Goal: Information Seeking & Learning: Learn about a topic

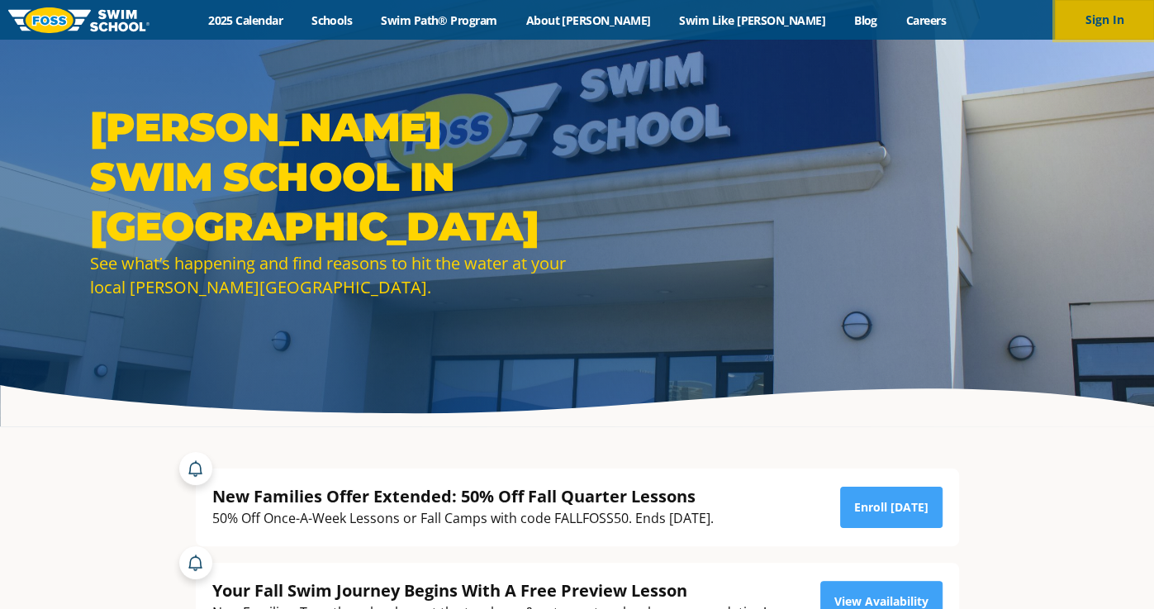
click at [1110, 26] on button "Sign In" at bounding box center [1104, 20] width 99 height 40
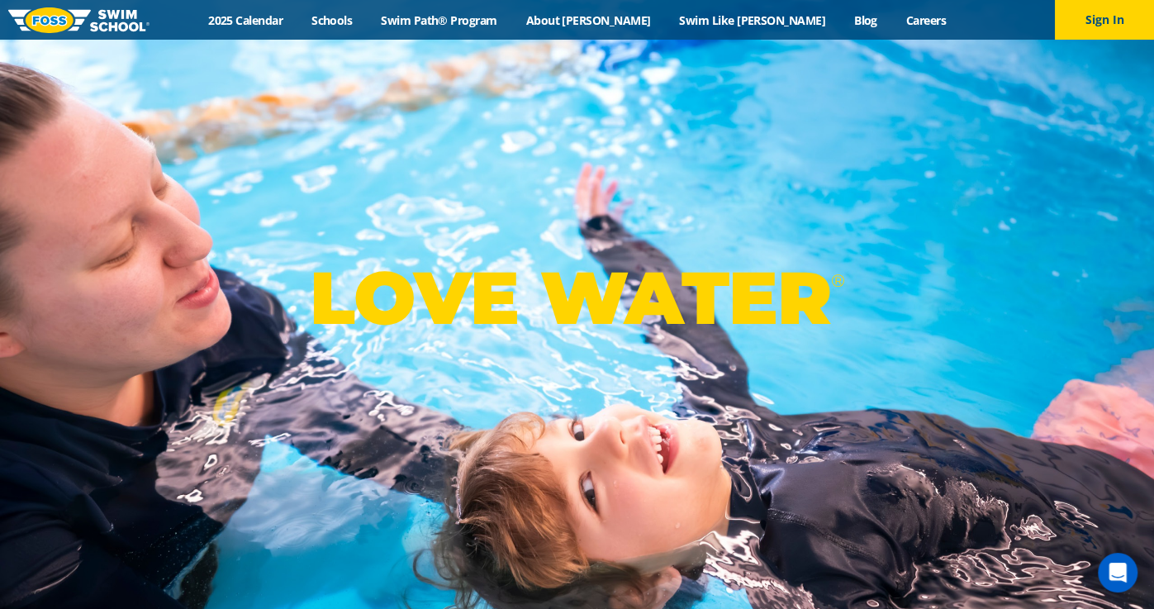
click at [489, 28] on div "Menu 2025 Calendar Schools Swim Path® Program About [PERSON_NAME] Swim Like [PE…" at bounding box center [577, 20] width 1154 height 40
click at [477, 21] on link "Swim Path® Program" at bounding box center [439, 20] width 145 height 16
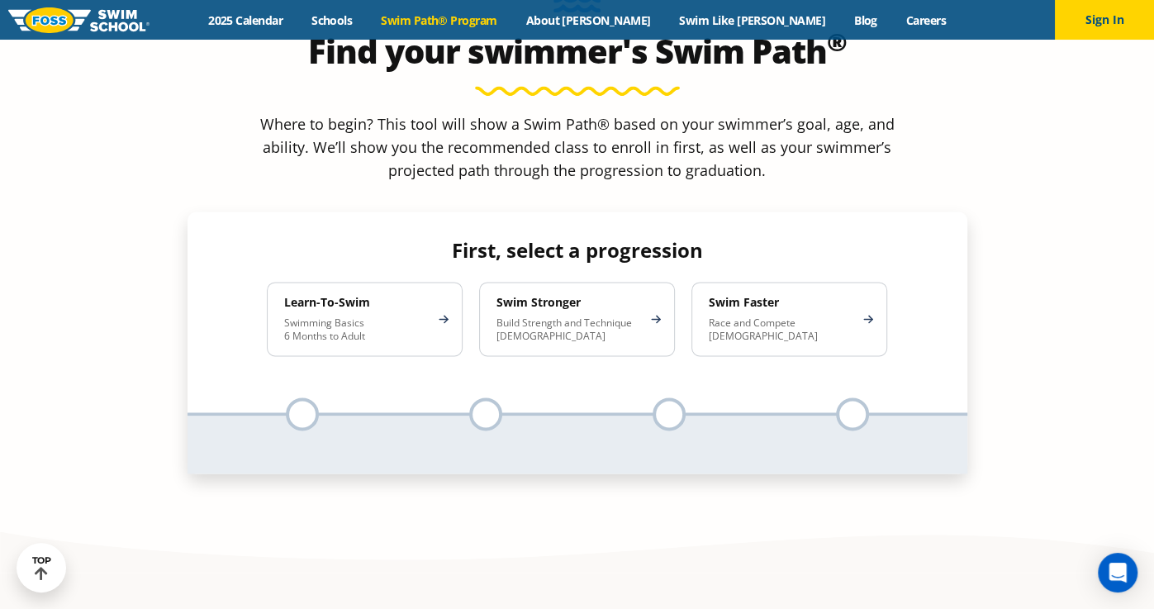
scroll to position [1573, 0]
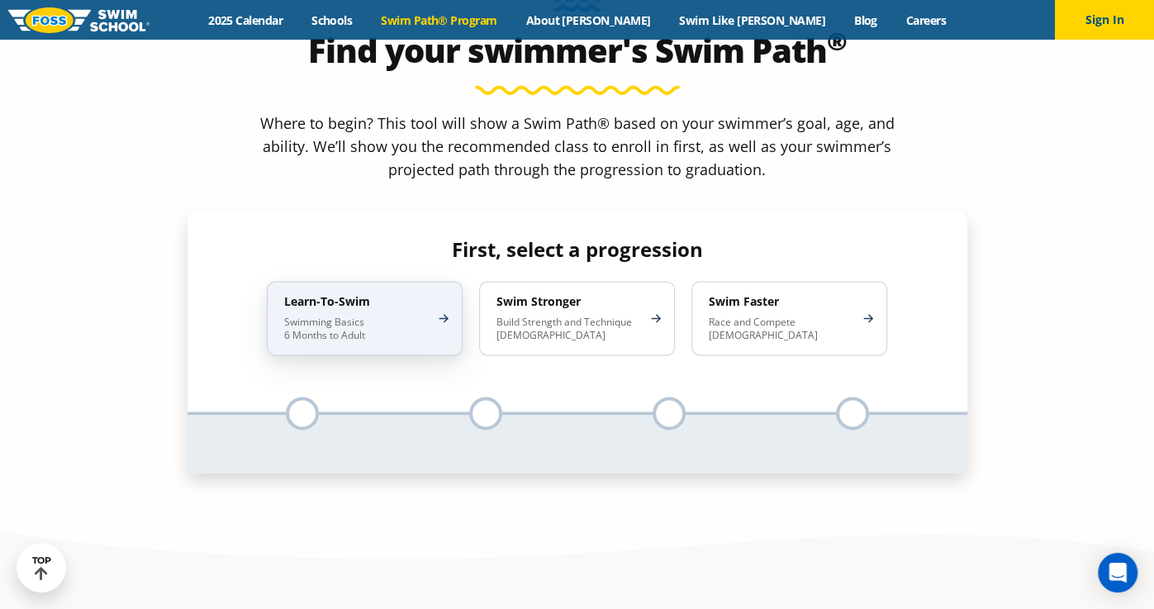
click at [439, 281] on div "Learn-To-Swim Swimming Basics 6 Months to Adult" at bounding box center [365, 318] width 196 height 74
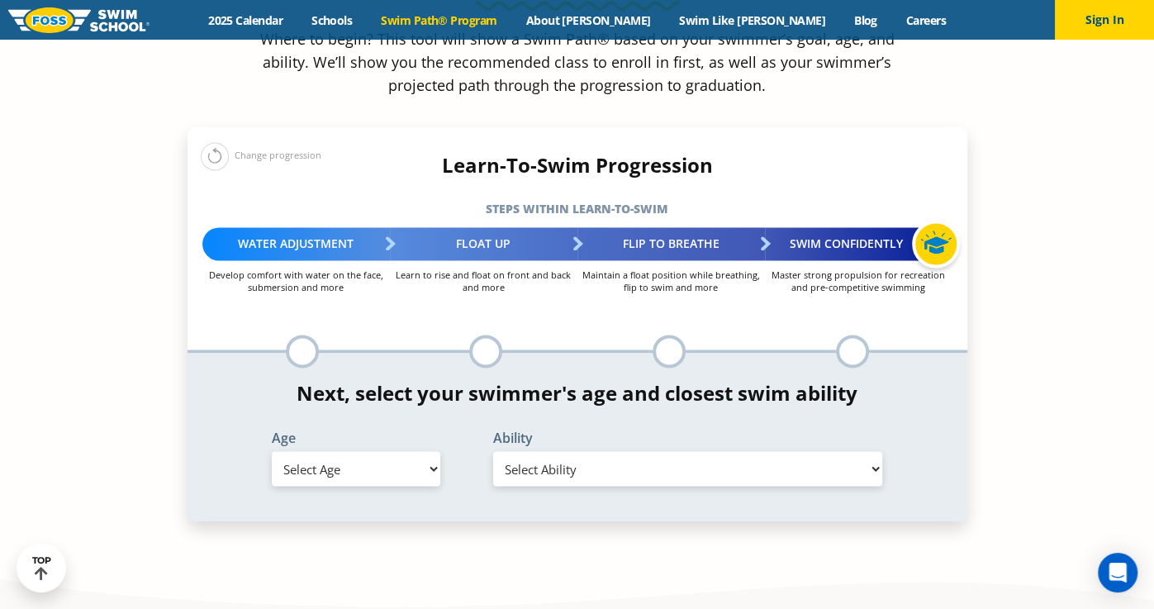
scroll to position [1660, 0]
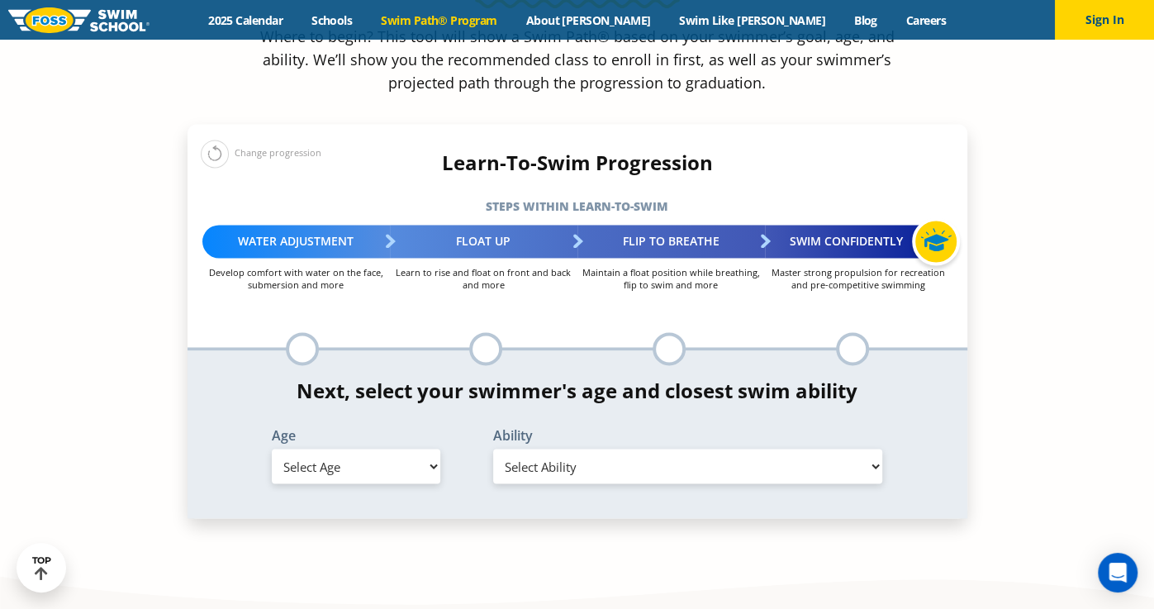
click at [510, 448] on select "Select Ability" at bounding box center [688, 465] width 390 height 35
click at [388, 448] on select "Select Age 6 months - 1 year 1 year 2 years 3 years 4 years 5 years 6 years 7 y…" at bounding box center [356, 465] width 168 height 35
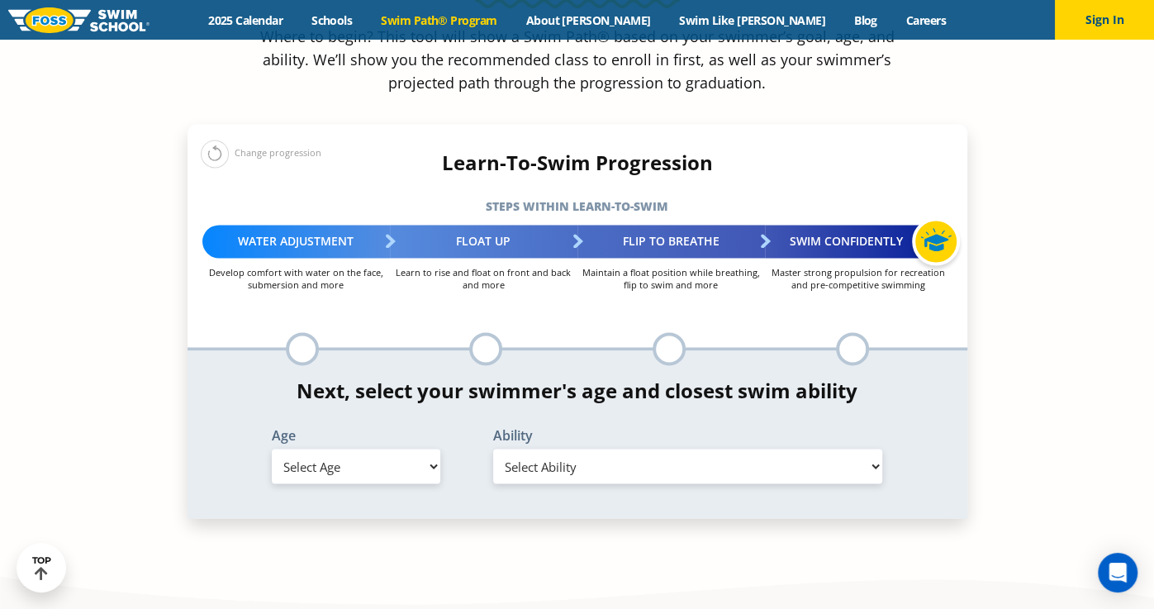
select select "4-years"
click at [272, 448] on select "Select Age 6 months - 1 year 1 year 2 years 3 years 4 years 5 years 6 years 7 y…" at bounding box center [356, 465] width 168 height 35
click at [557, 448] on select "Select Ability First in-water experience When in the water, reliant on a life j…" at bounding box center [688, 465] width 390 height 35
click at [548, 448] on select "Select Ability First in-water experience When in the water, reliant on a life j…" at bounding box center [688, 465] width 390 height 35
click at [108, 292] on section "Find your swimmer's Swim Path ® Where to begin? This tool will show a Swim Path…" at bounding box center [577, 219] width 1154 height 795
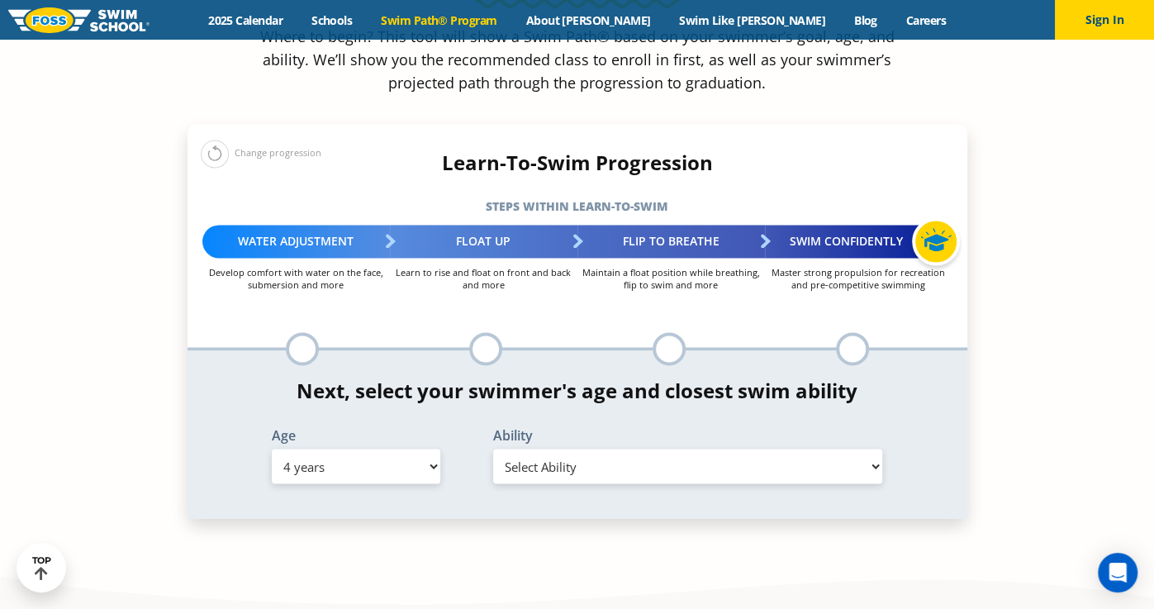
click at [568, 448] on select "Select Ability First in-water experience When in the water, reliant on a life j…" at bounding box center [688, 465] width 390 height 35
select select "4-years-when-in-the-water-reliant-on-a-life-jacket-or-floatation-device"
click at [493, 448] on select "Select Ability First in-water experience When in the water, reliant on a life j…" at bounding box center [688, 465] width 390 height 35
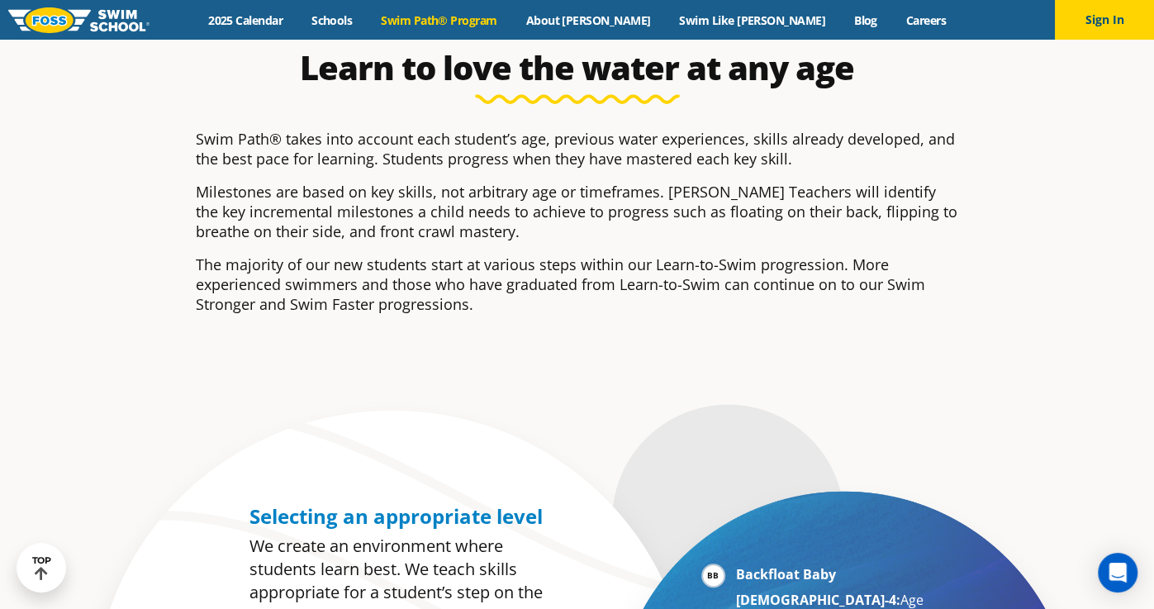
scroll to position [336, 0]
